Goal: Ask a question

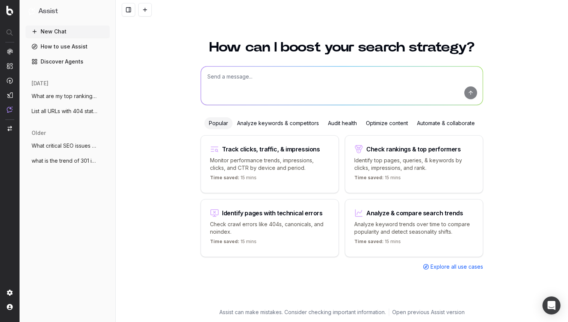
click at [257, 74] on textarea at bounding box center [342, 85] width 282 height 38
paste textarea "What are the first 5 pages ranking for 'electric toothbrush' in the [GEOGRAPHIC…"
type textarea "What are the first 5 pages ranking for 'electric toothbrush' in the [GEOGRAPHIC…"
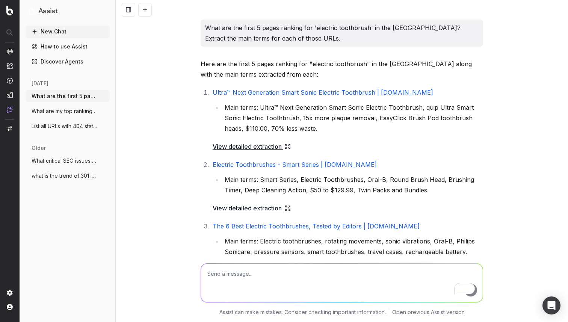
paste textarea "What are the first 5 pages ranking for 'electric toothbrush' in the [GEOGRAPHIC…"
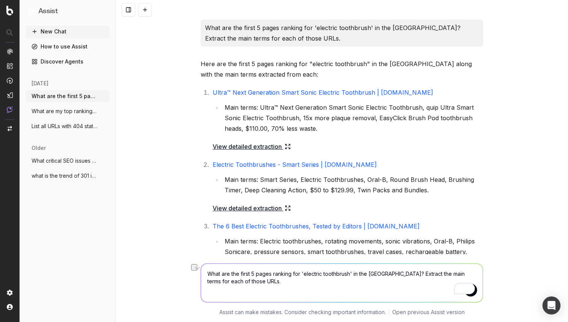
drag, startPoint x: 304, startPoint y: 274, endPoint x: 349, endPoint y: 276, distance: 44.7
click at [349, 276] on textarea "What are the first 5 pages ranking for 'electric toothbrush' in the [GEOGRAPHIC…" at bounding box center [342, 283] width 282 height 38
click at [362, 272] on textarea "What are the first 5 pages ranking for '4 bhk in [GEOGRAPHIC_DATA]' in the [GEO…" at bounding box center [342, 283] width 282 height 38
type textarea "What are the first 5 pages ranking for '4 bhk in [GEOGRAPHIC_DATA]' in the [GEO…"
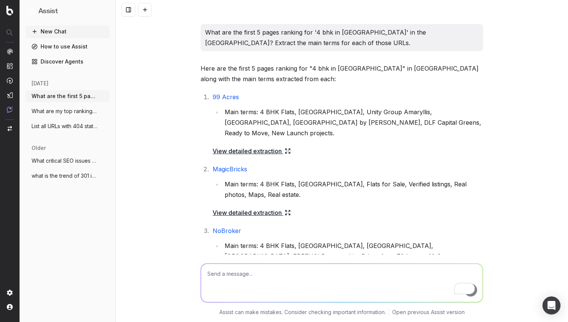
scroll to position [426, 0]
